Goal: Information Seeking & Learning: Understand process/instructions

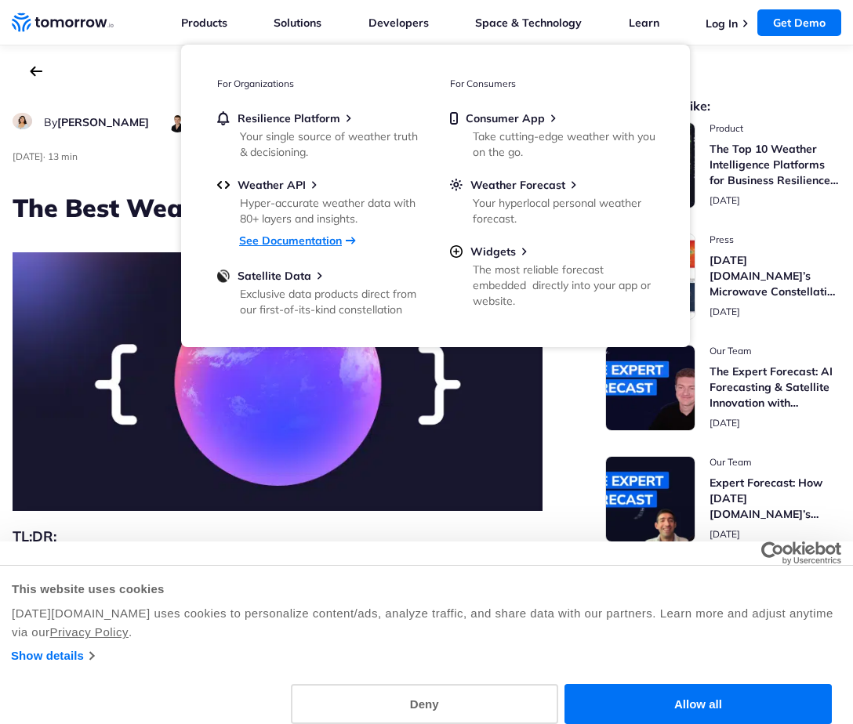
click at [298, 237] on link "See Documentation" at bounding box center [290, 241] width 103 height 14
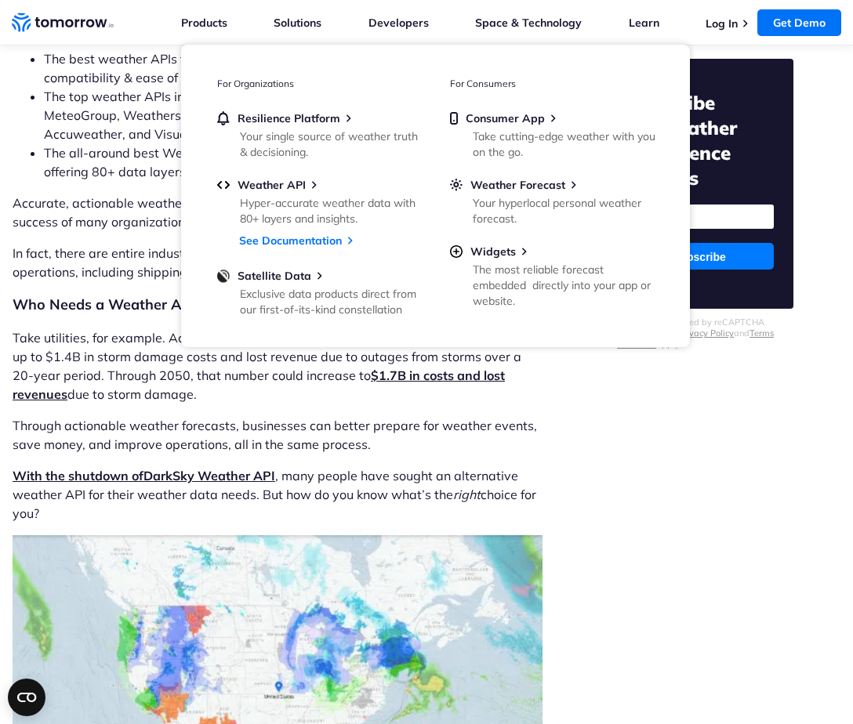
scroll to position [784, 0]
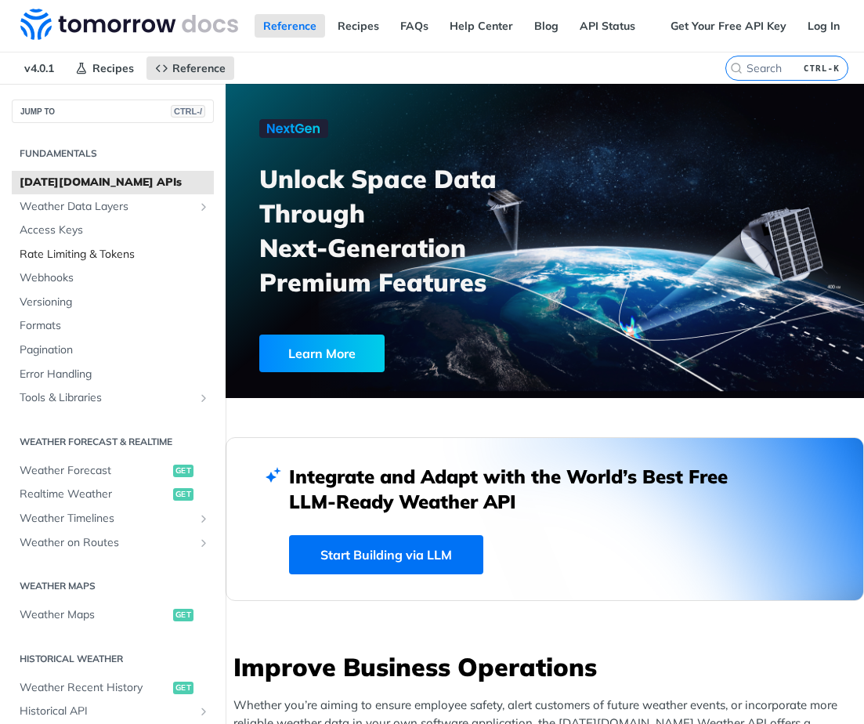
click at [69, 248] on span "Rate Limiting & Tokens" at bounding box center [115, 255] width 190 height 16
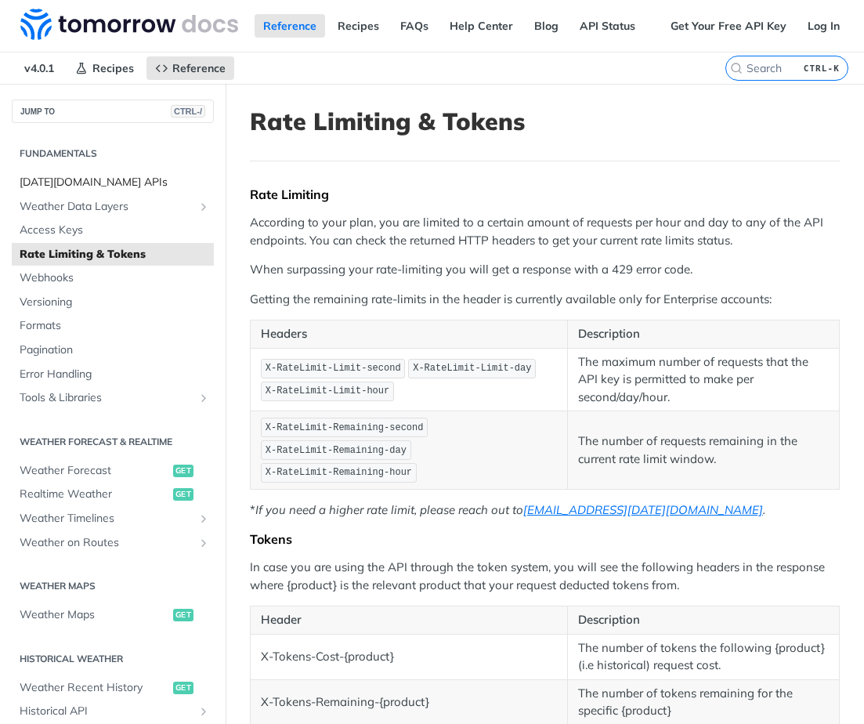
click at [52, 179] on span "Tomorrow.io APIs" at bounding box center [115, 183] width 190 height 16
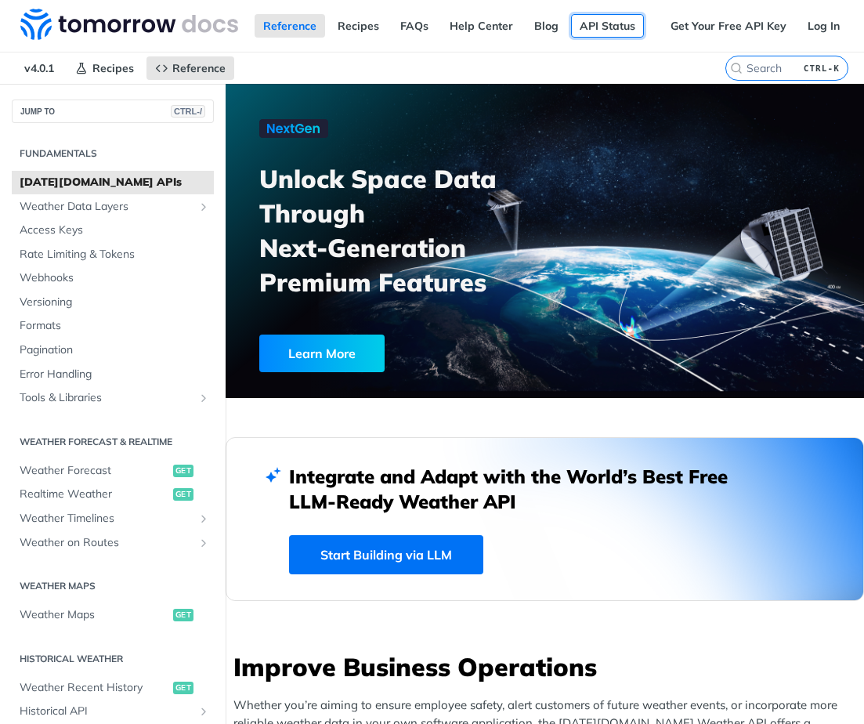
click at [596, 27] on link "API Status" at bounding box center [607, 26] width 73 height 24
click at [65, 494] on span "Realtime Weather" at bounding box center [95, 495] width 150 height 16
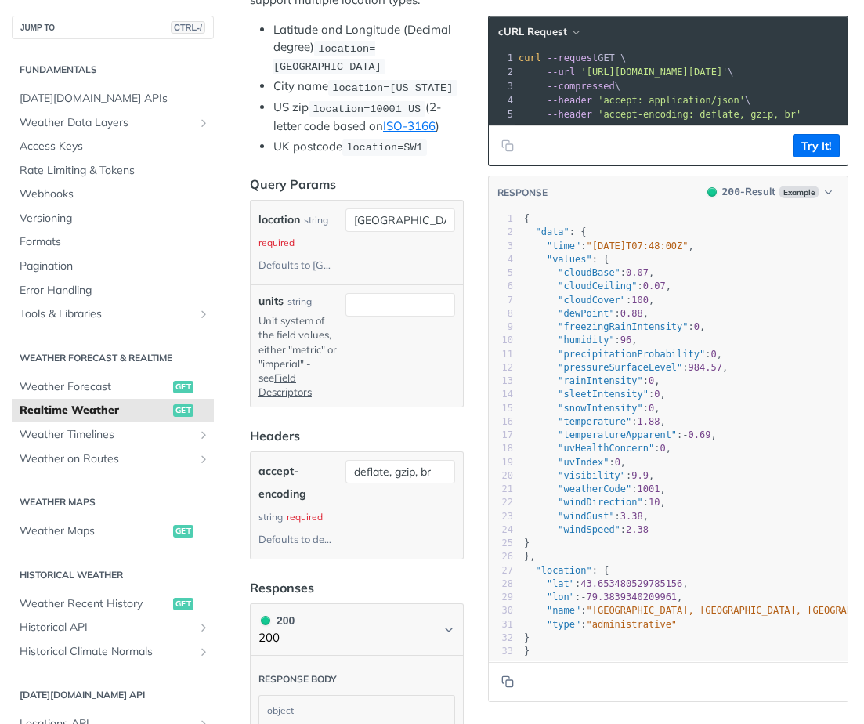
scroll to position [313, 0]
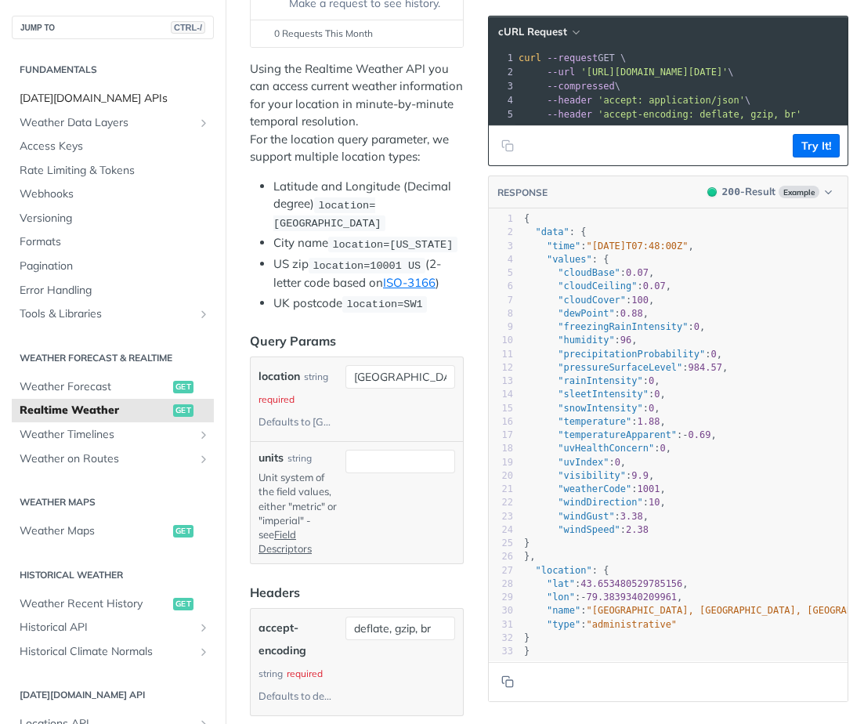
click at [56, 100] on span "Tomorrow.io APIs" at bounding box center [115, 99] width 190 height 16
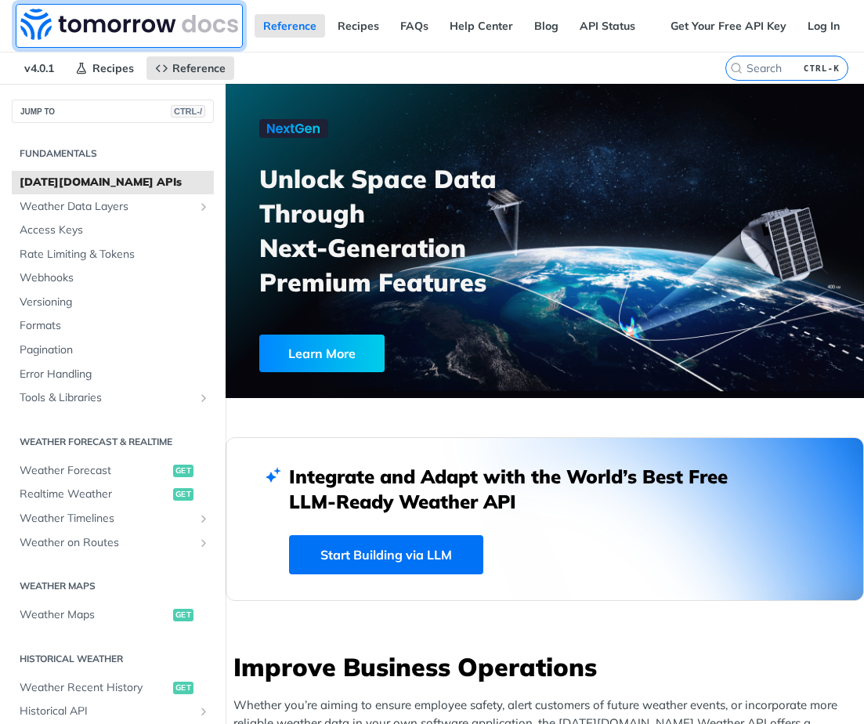
click at [110, 24] on img at bounding box center [129, 24] width 218 height 31
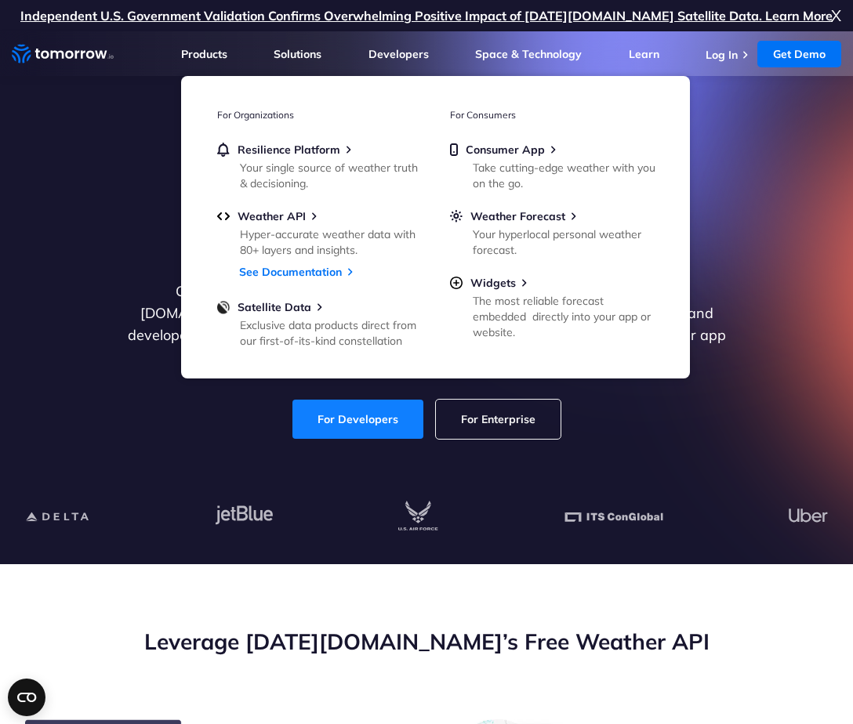
click at [338, 410] on link "For Developers" at bounding box center [357, 419] width 131 height 39
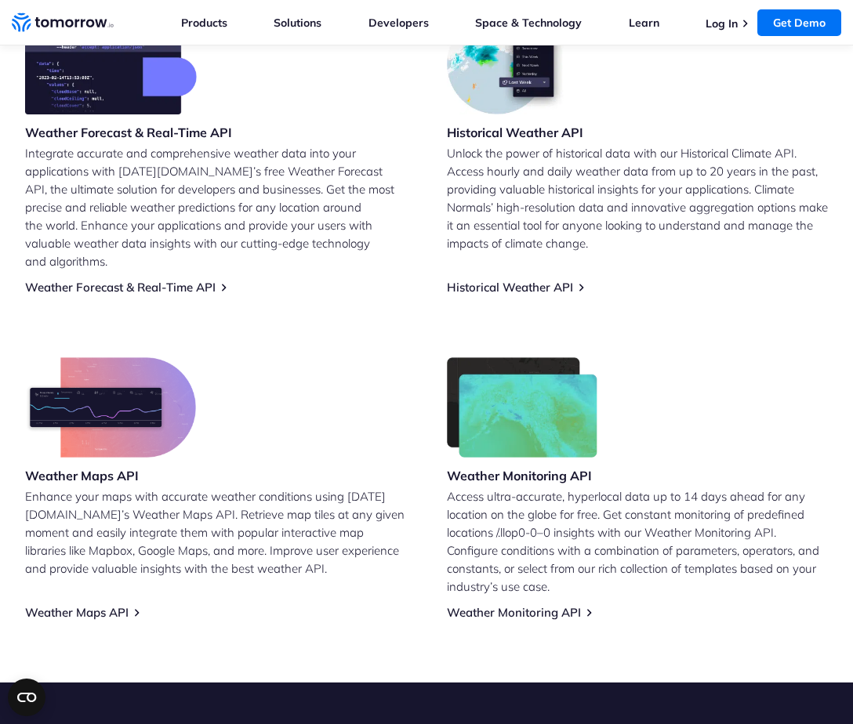
scroll to position [784, 0]
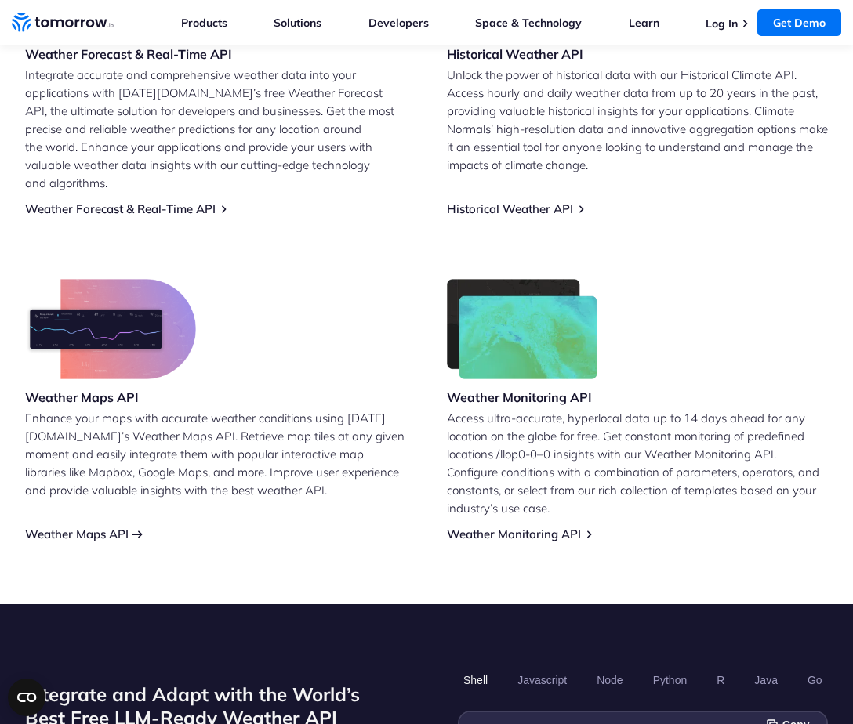
click at [91, 533] on link "Weather Maps API" at bounding box center [76, 534] width 103 height 15
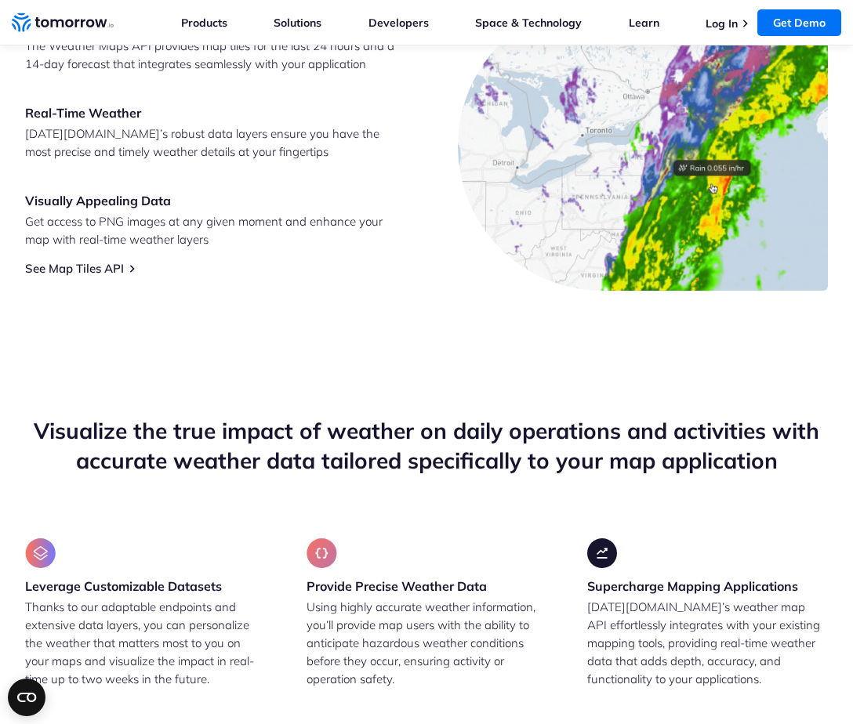
scroll to position [863, 0]
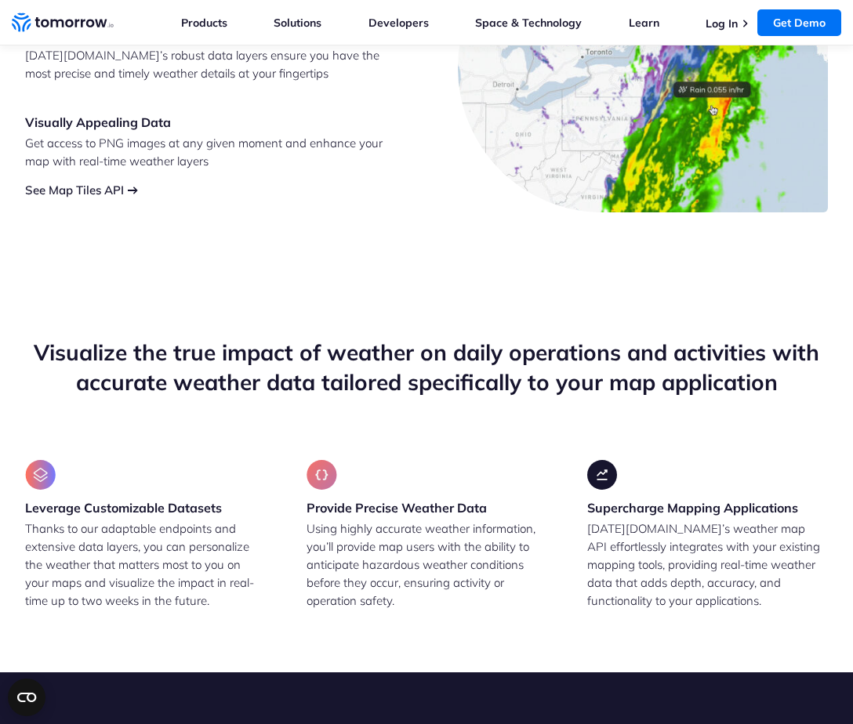
click at [103, 197] on link "See Map Tiles API" at bounding box center [74, 190] width 99 height 15
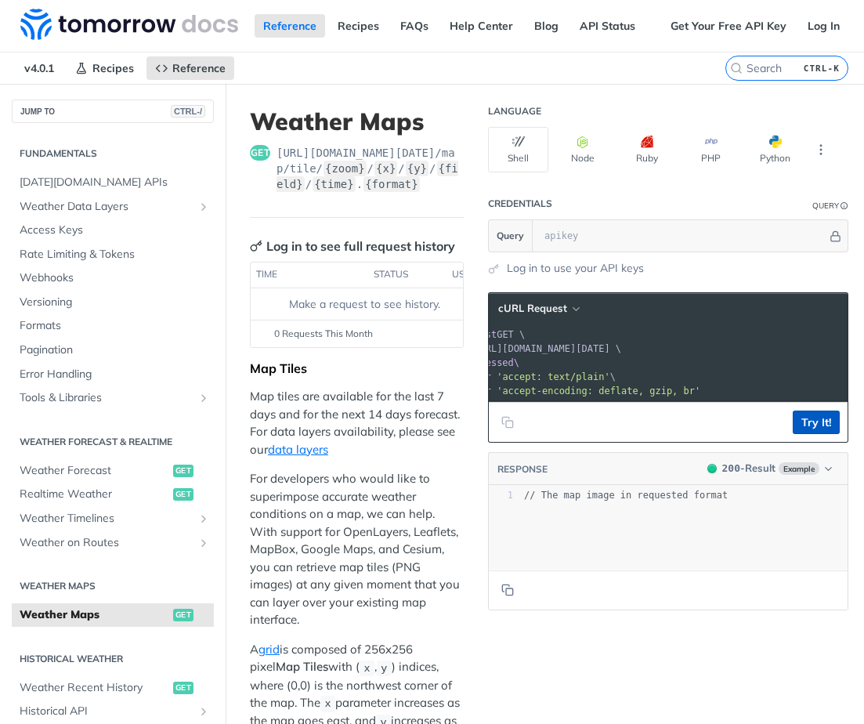
scroll to position [0, 47]
click at [807, 433] on button "Try It!" at bounding box center [816, 423] width 47 height 24
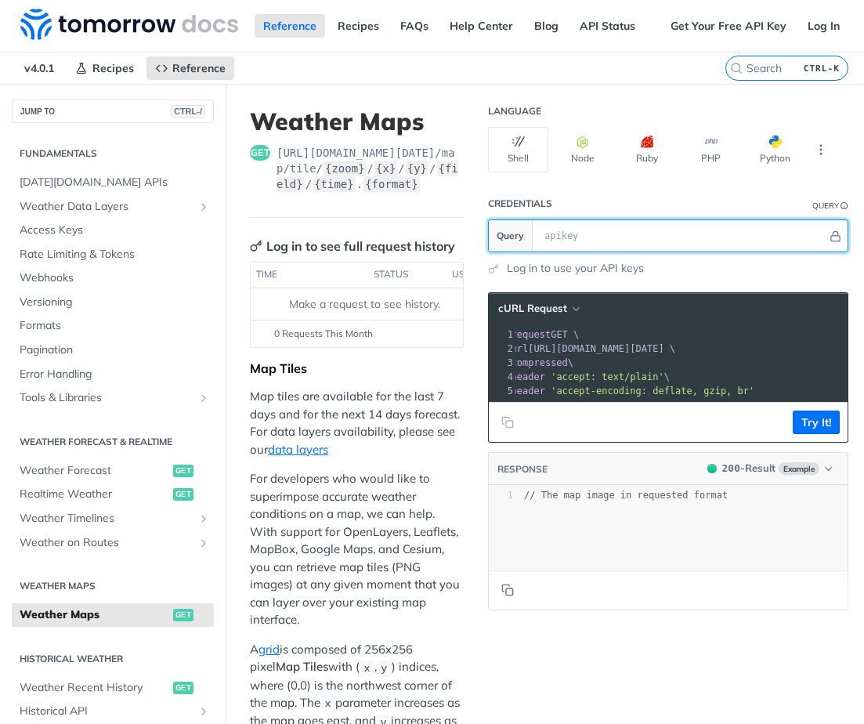
click at [549, 230] on input "text" at bounding box center [682, 235] width 291 height 31
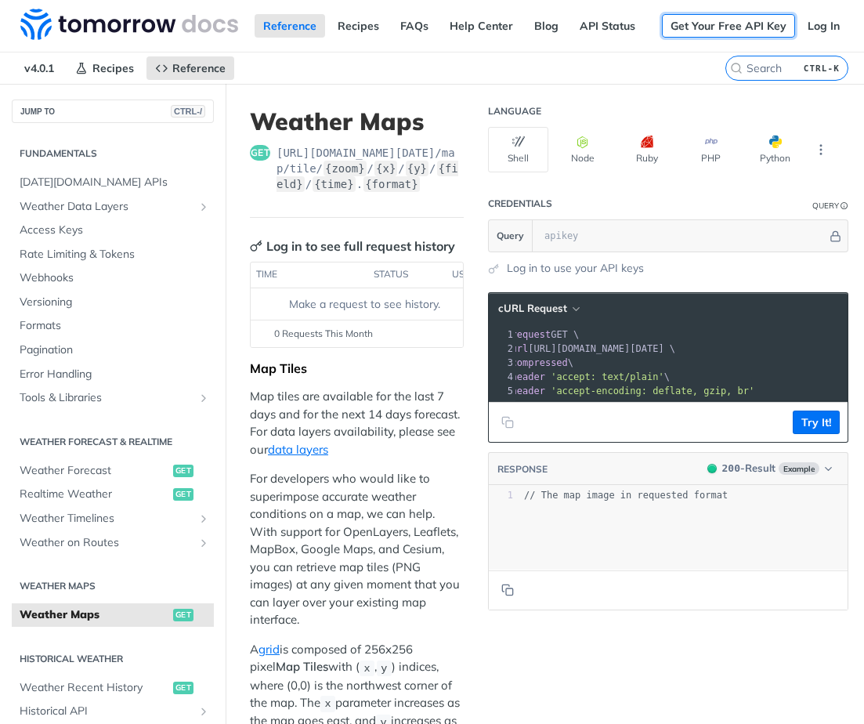
click at [712, 31] on link "Get Your Free API Key" at bounding box center [728, 26] width 133 height 24
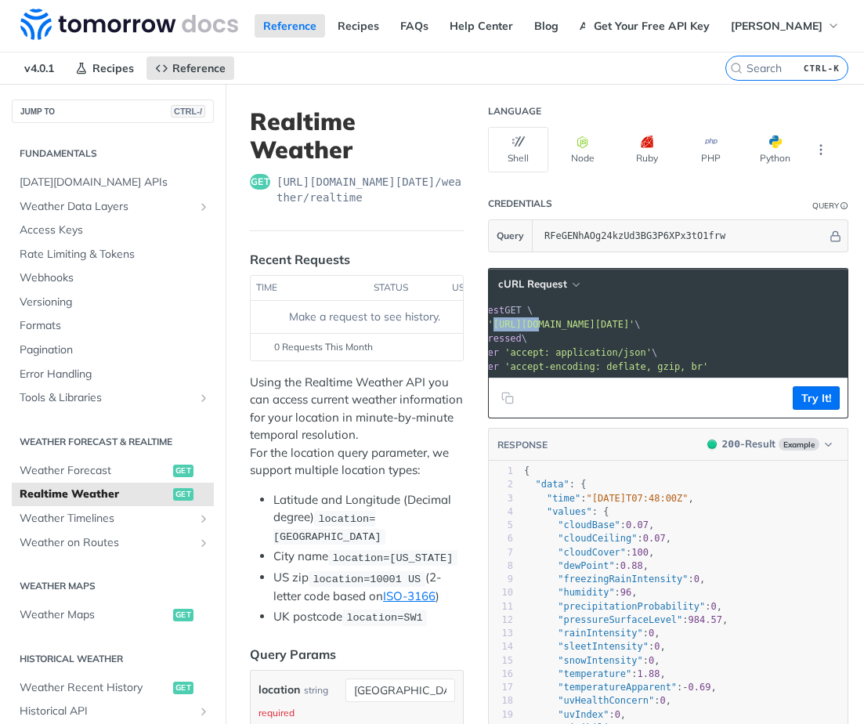
scroll to position [0, 42]
drag, startPoint x: 567, startPoint y: 324, endPoint x: 466, endPoint y: 325, distance: 100.3
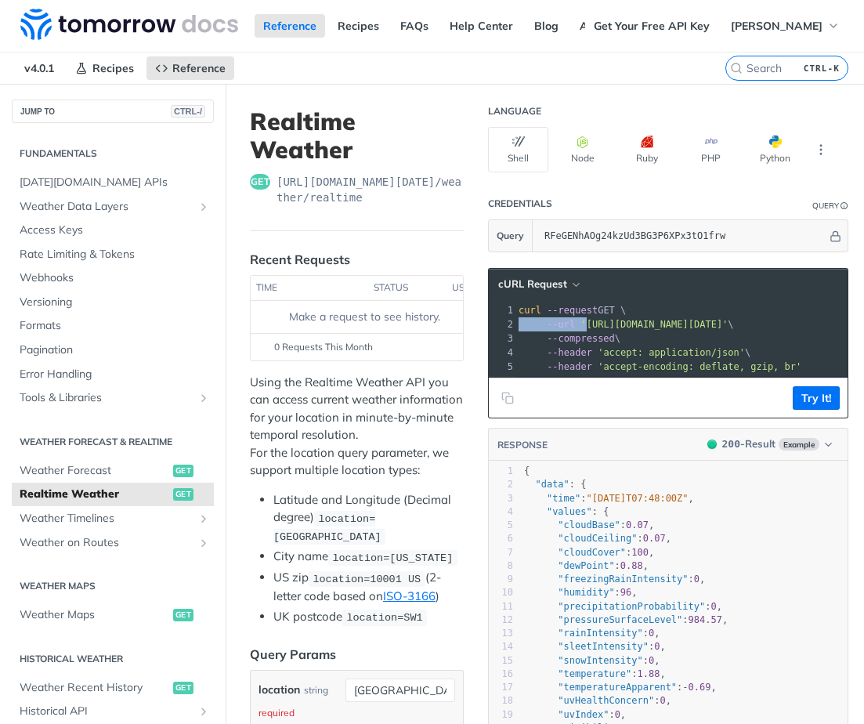
click at [728, 324] on span "'https://api.tomorrow.io/v4/weather/realtime?location=toronto&apikey=RFeGENhAOg…" at bounding box center [654, 324] width 147 height 11
copy span "realtime"
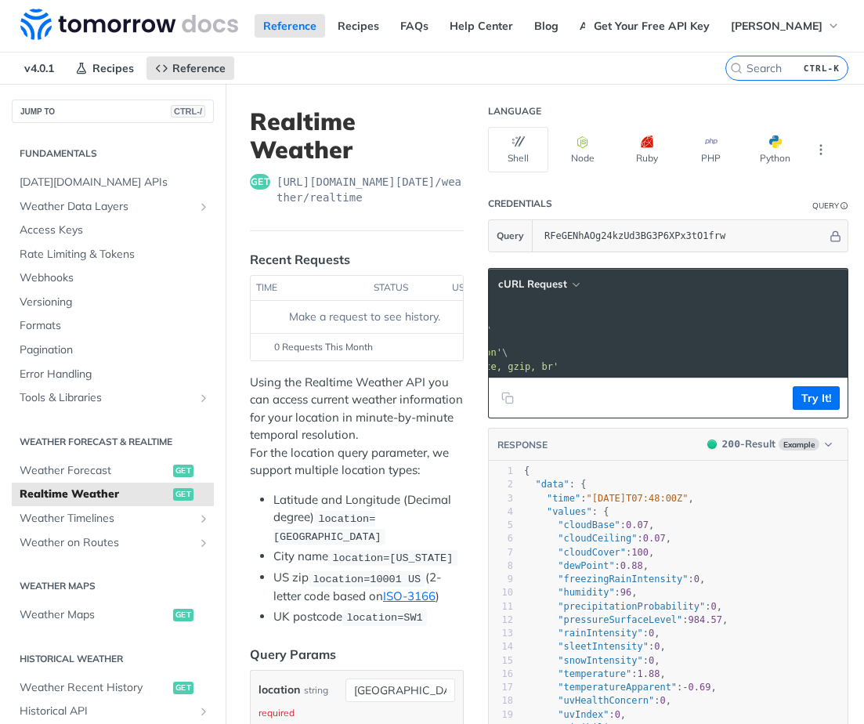
scroll to position [0, 212]
click at [516, 322] on span "'https://api.tomorrow.io/v4/weather/realtime?location=toronto&apikey=RFeGENhAOg…" at bounding box center [441, 324] width 147 height 11
